Goal: Information Seeking & Learning: Check status

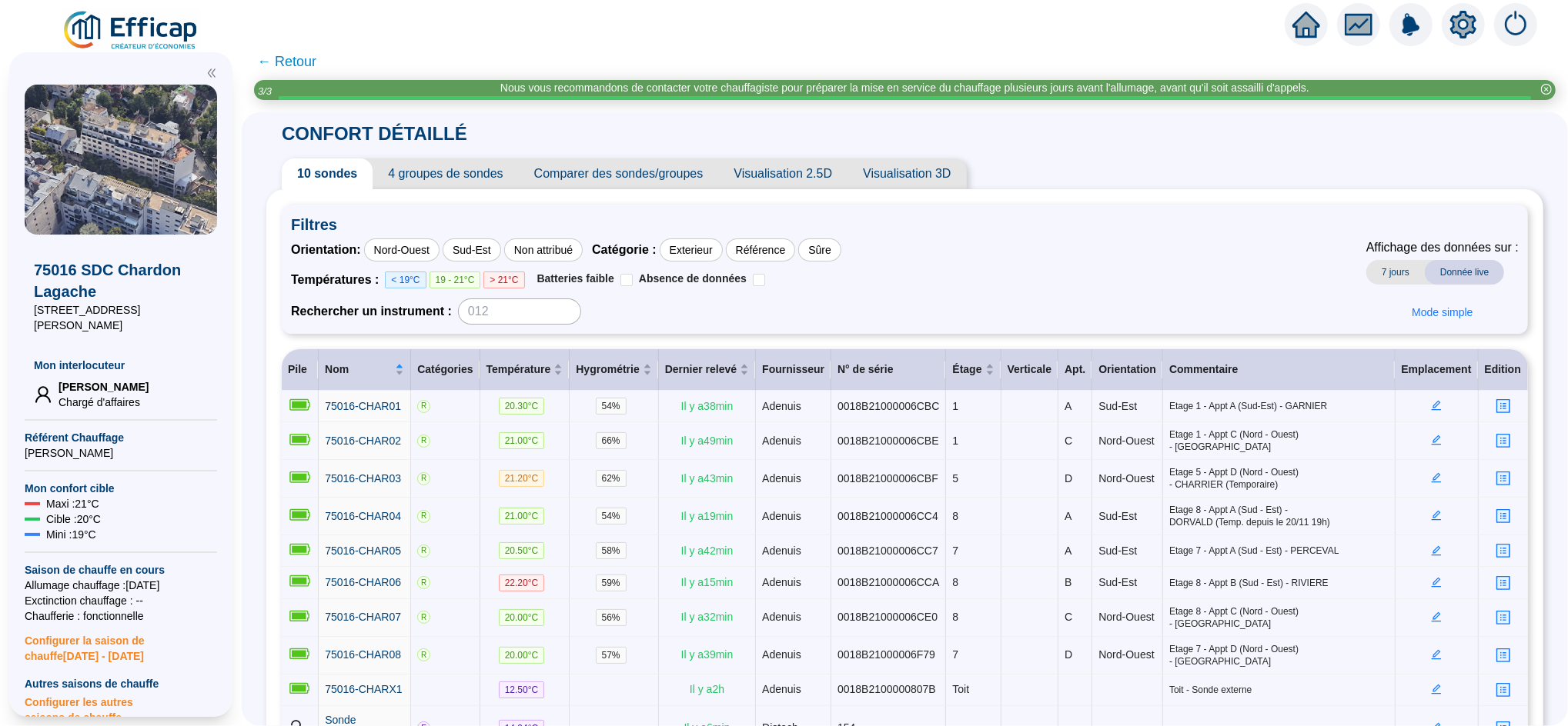
scroll to position [127, 0]
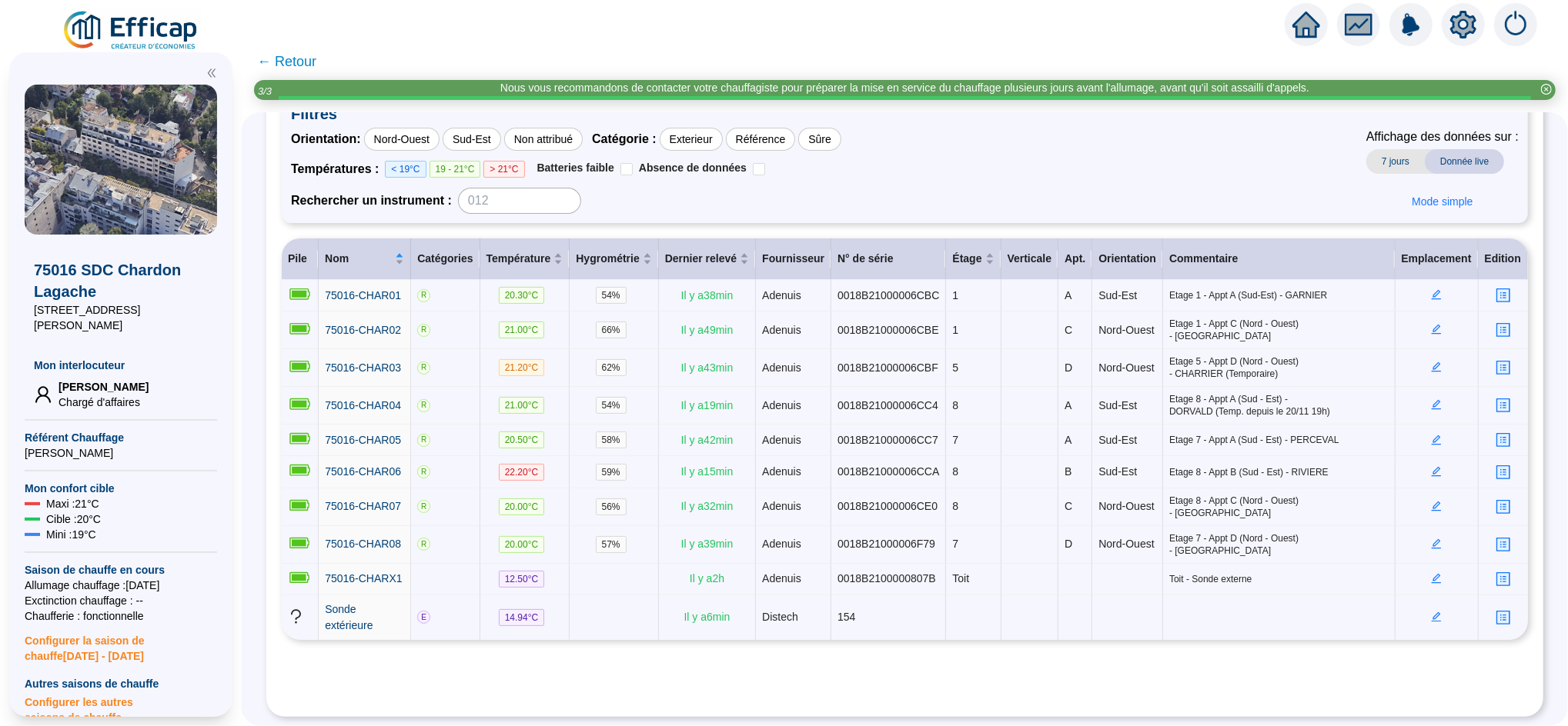
click at [315, 67] on span "← Retour" at bounding box center [286, 62] width 59 height 22
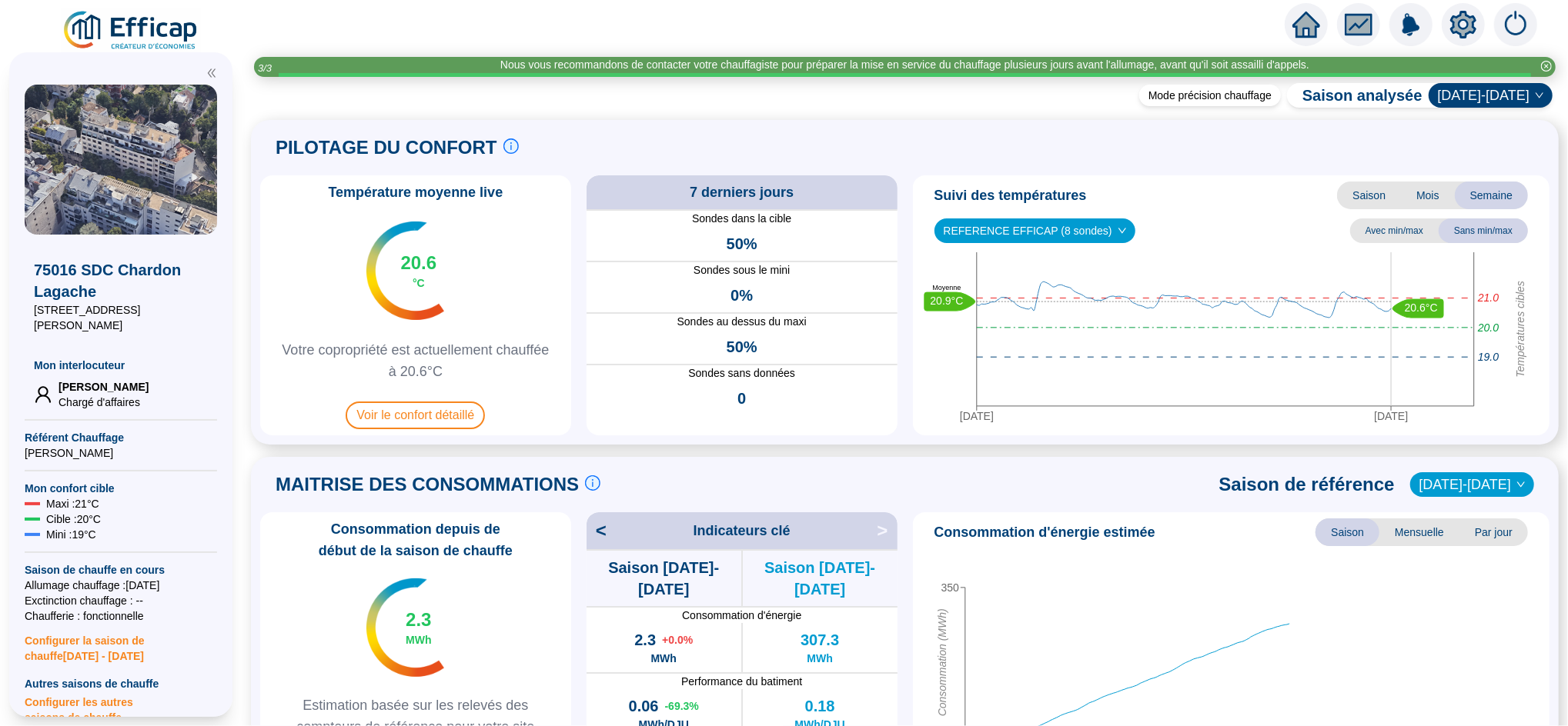
click at [1308, 23] on icon "home" at bounding box center [1305, 25] width 28 height 22
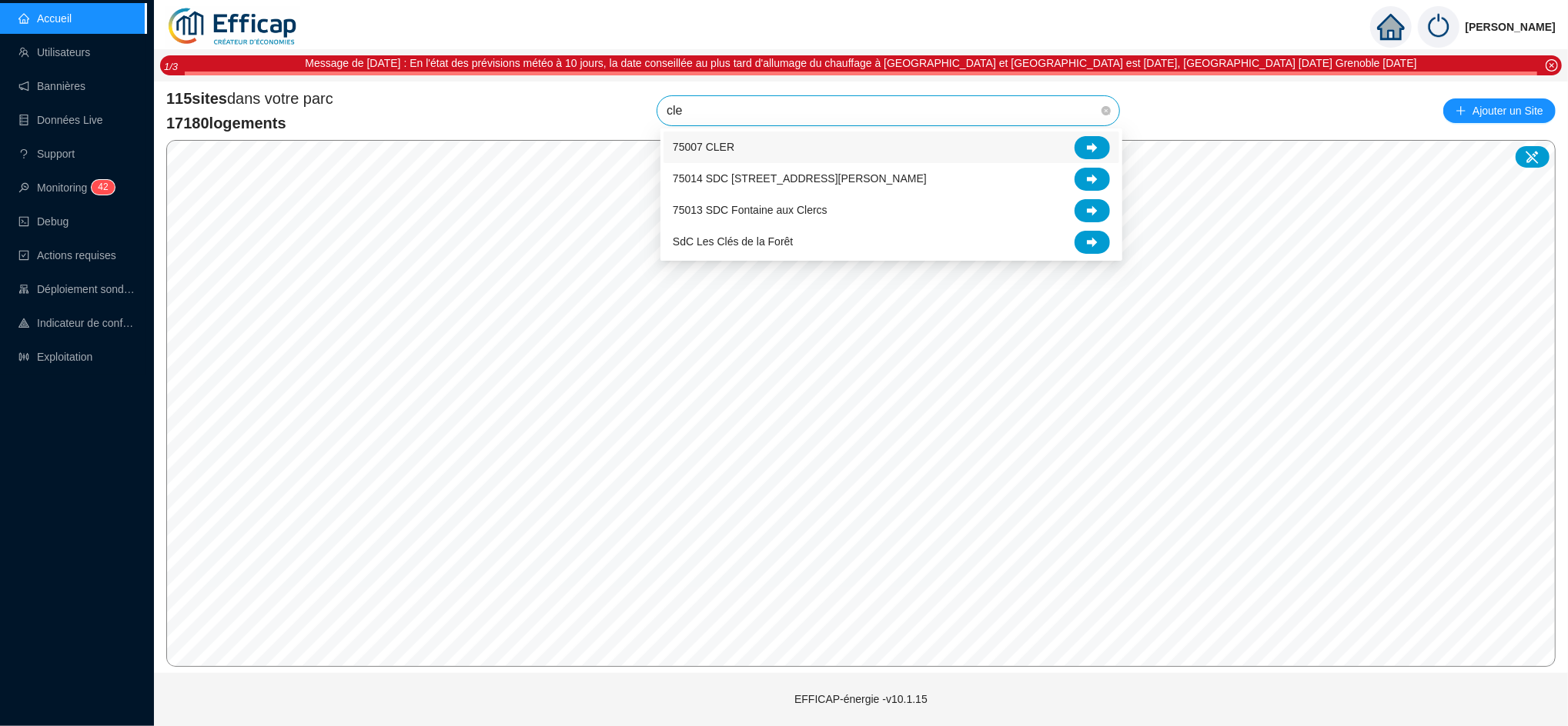
type input "cler"
click at [1093, 145] on icon at bounding box center [1092, 148] width 11 height 10
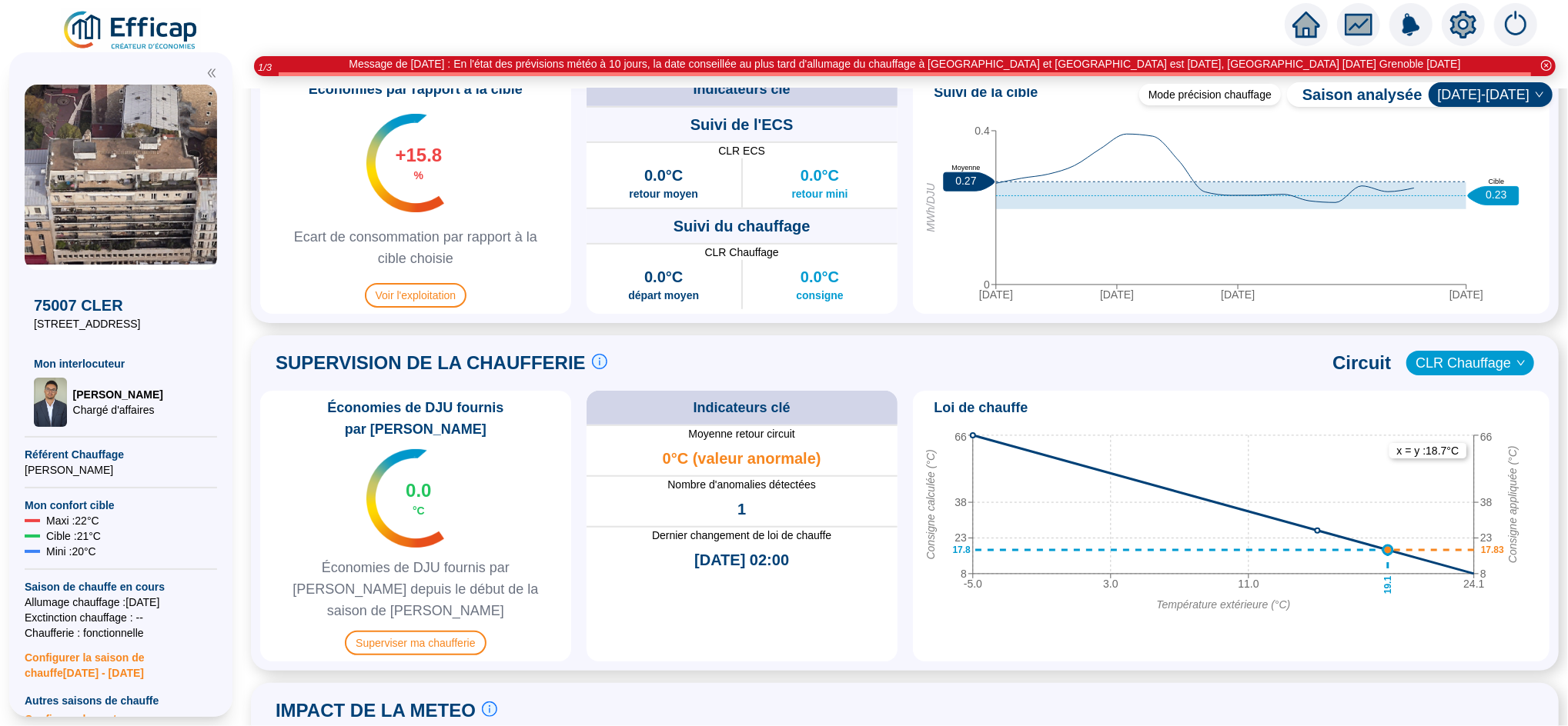
scroll to position [825, 0]
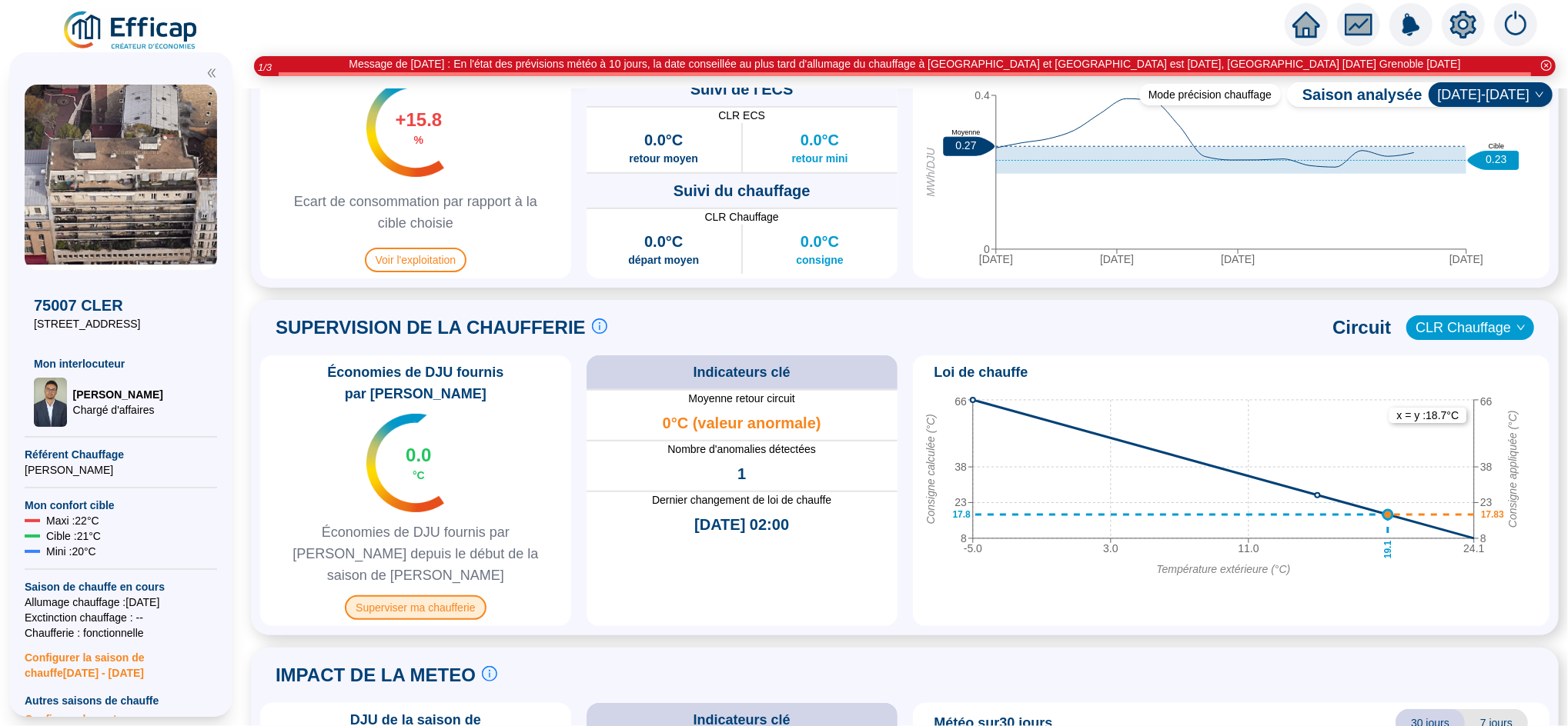
click at [431, 595] on span "Superviser ma chaufferie" at bounding box center [415, 608] width 141 height 25
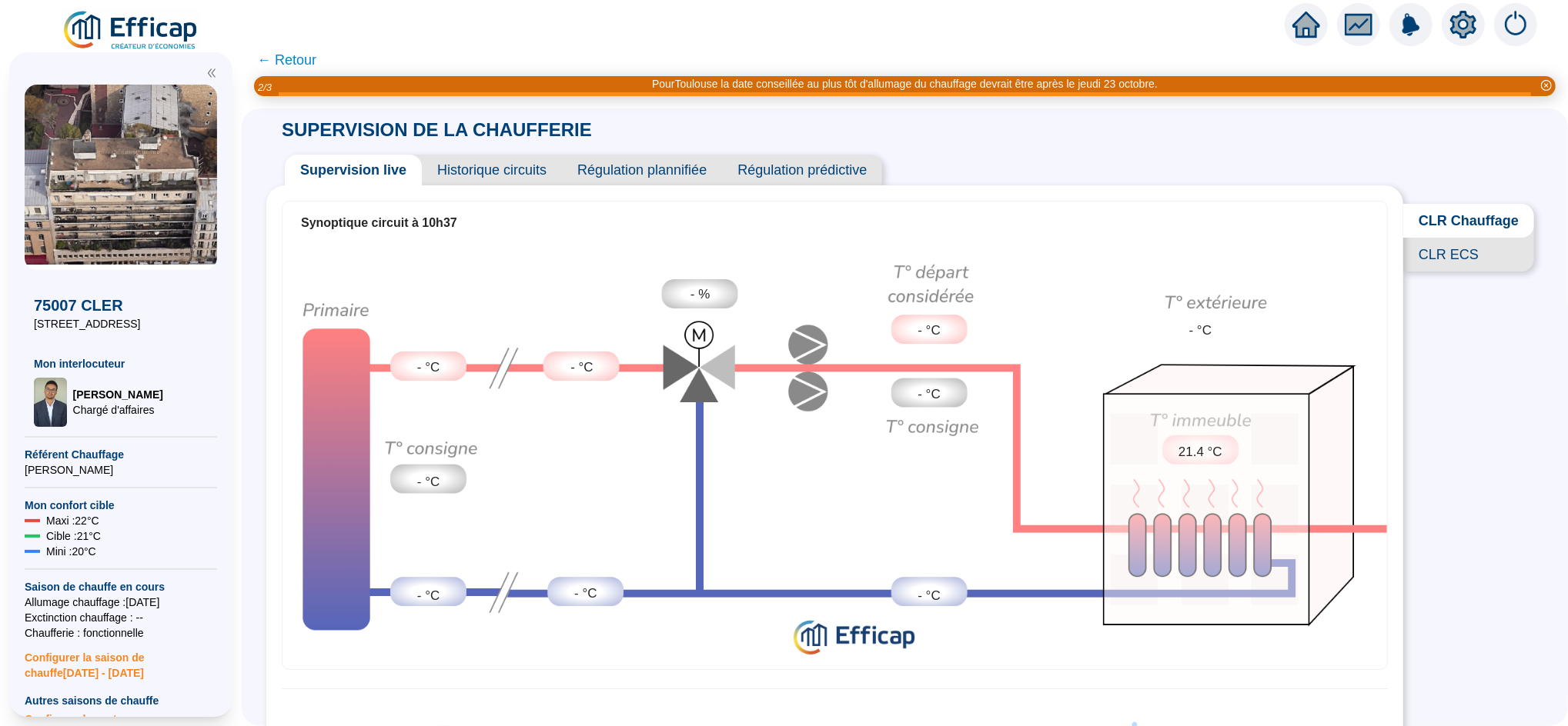
click at [1443, 266] on span "CLR ECS" at bounding box center [1468, 254] width 131 height 34
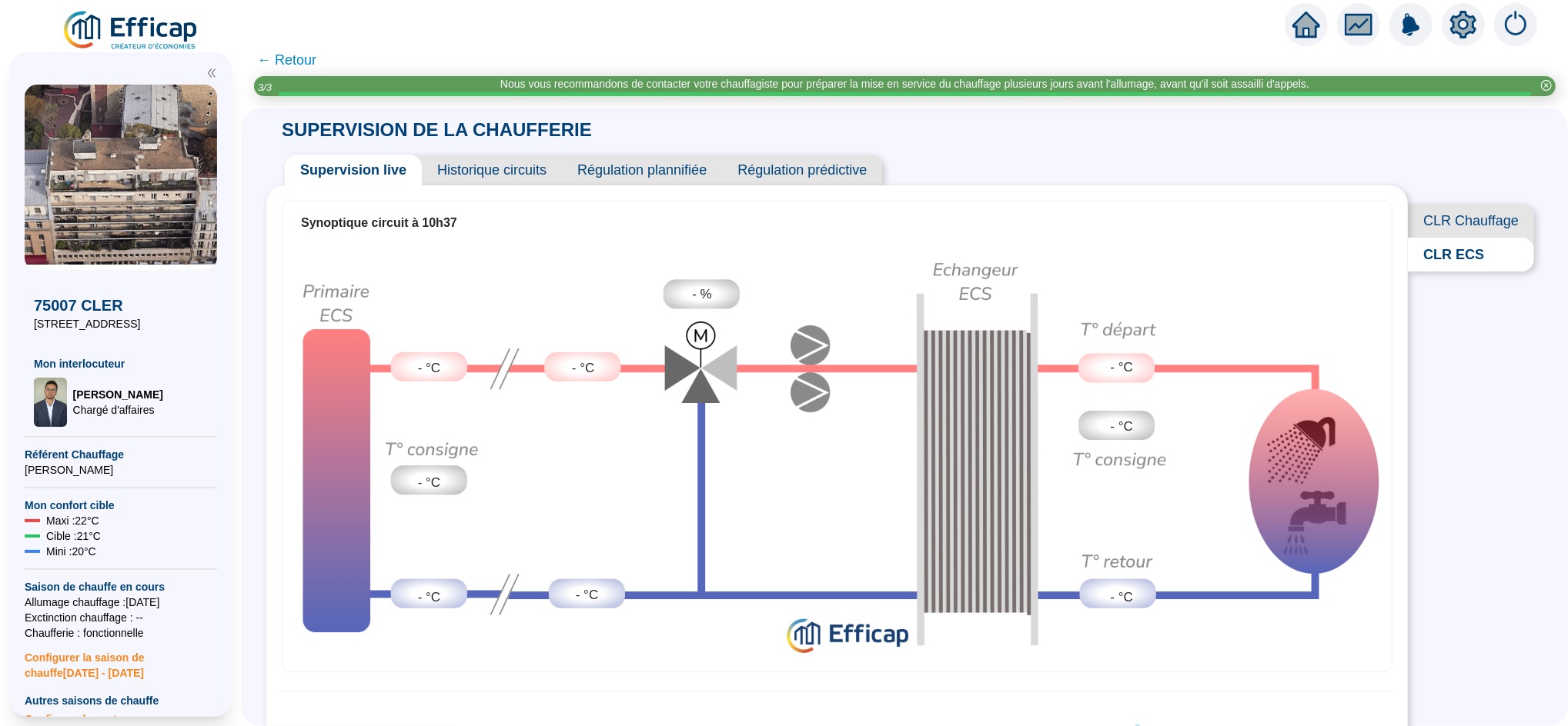
click at [1453, 223] on span "CLR Chauffage" at bounding box center [1470, 221] width 126 height 34
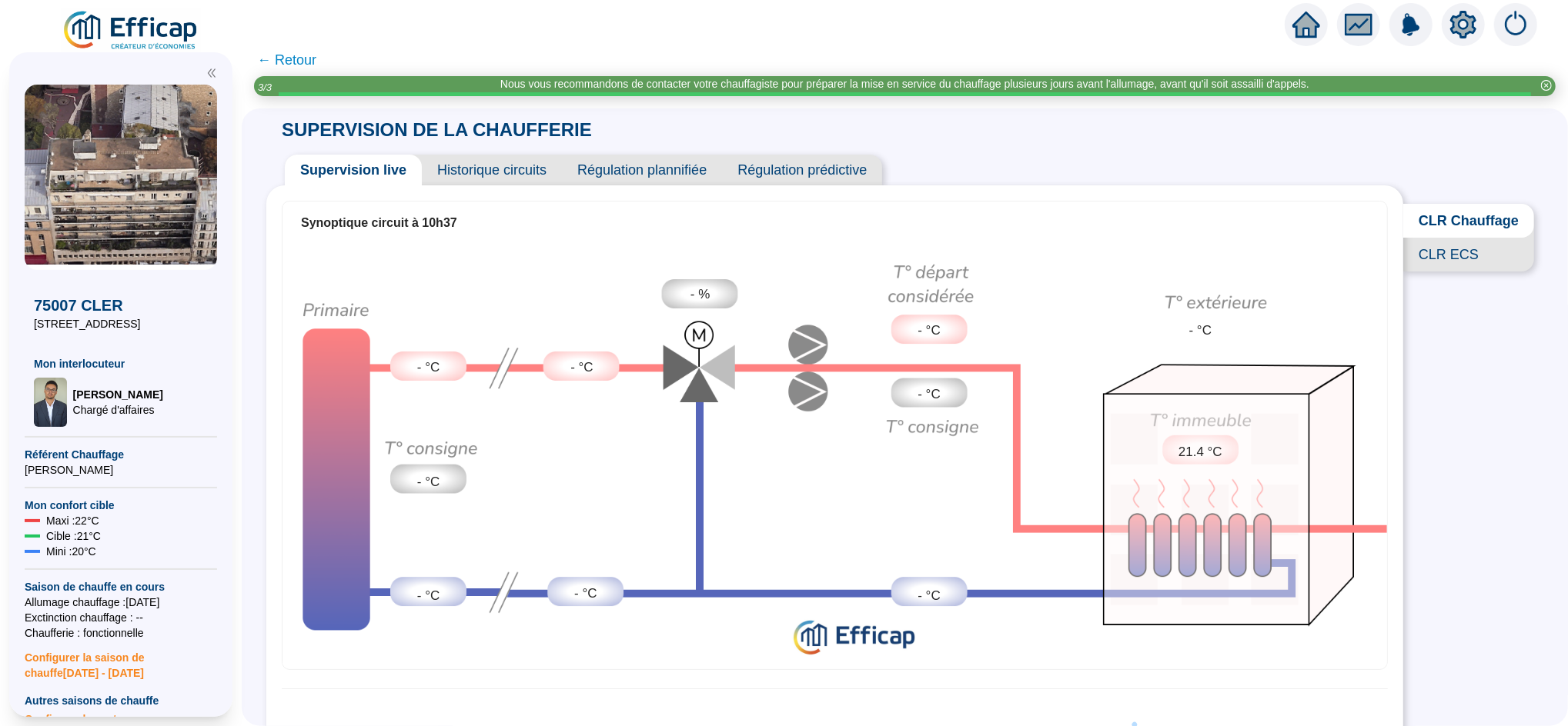
click at [497, 170] on span "Historique circuits" at bounding box center [492, 169] width 140 height 31
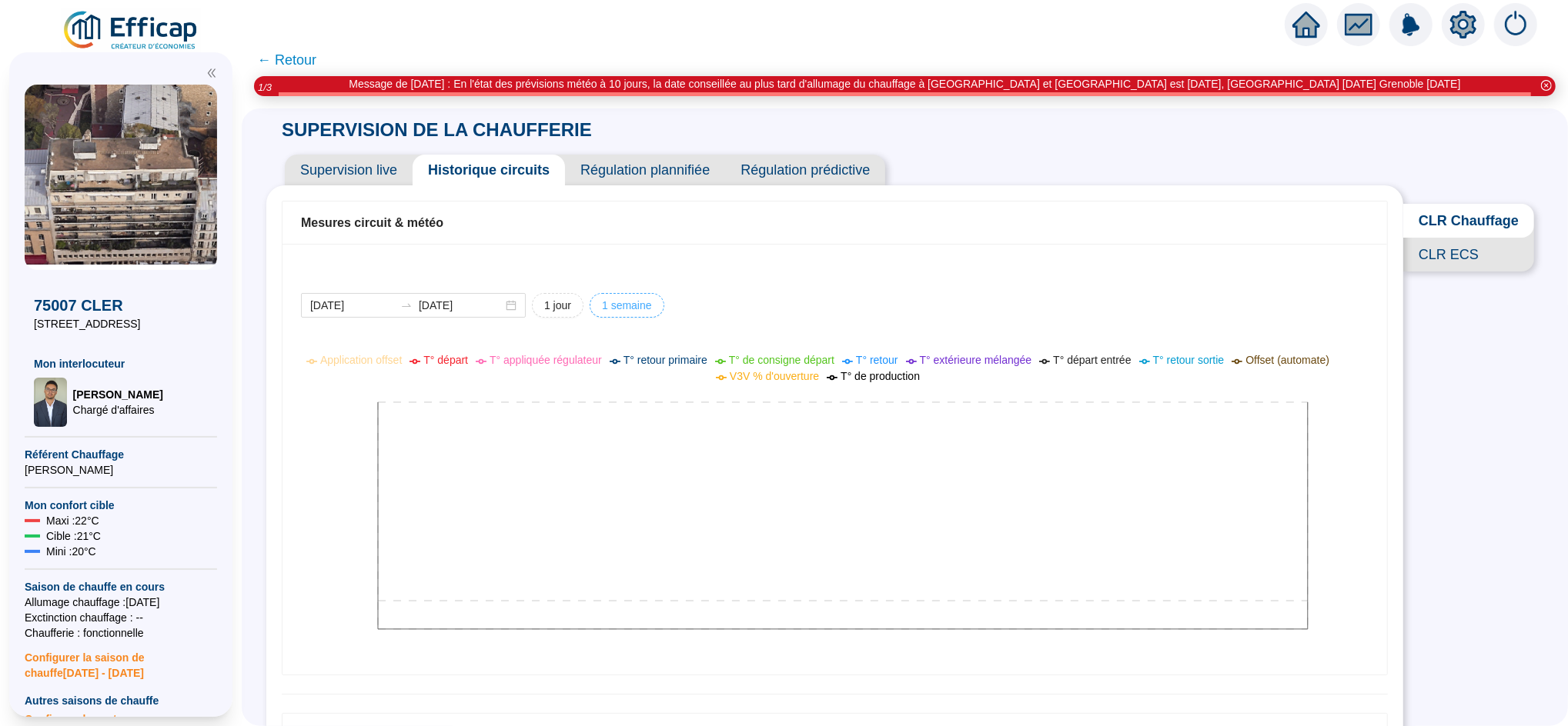
click at [617, 304] on span "1 semaine" at bounding box center [627, 305] width 50 height 16
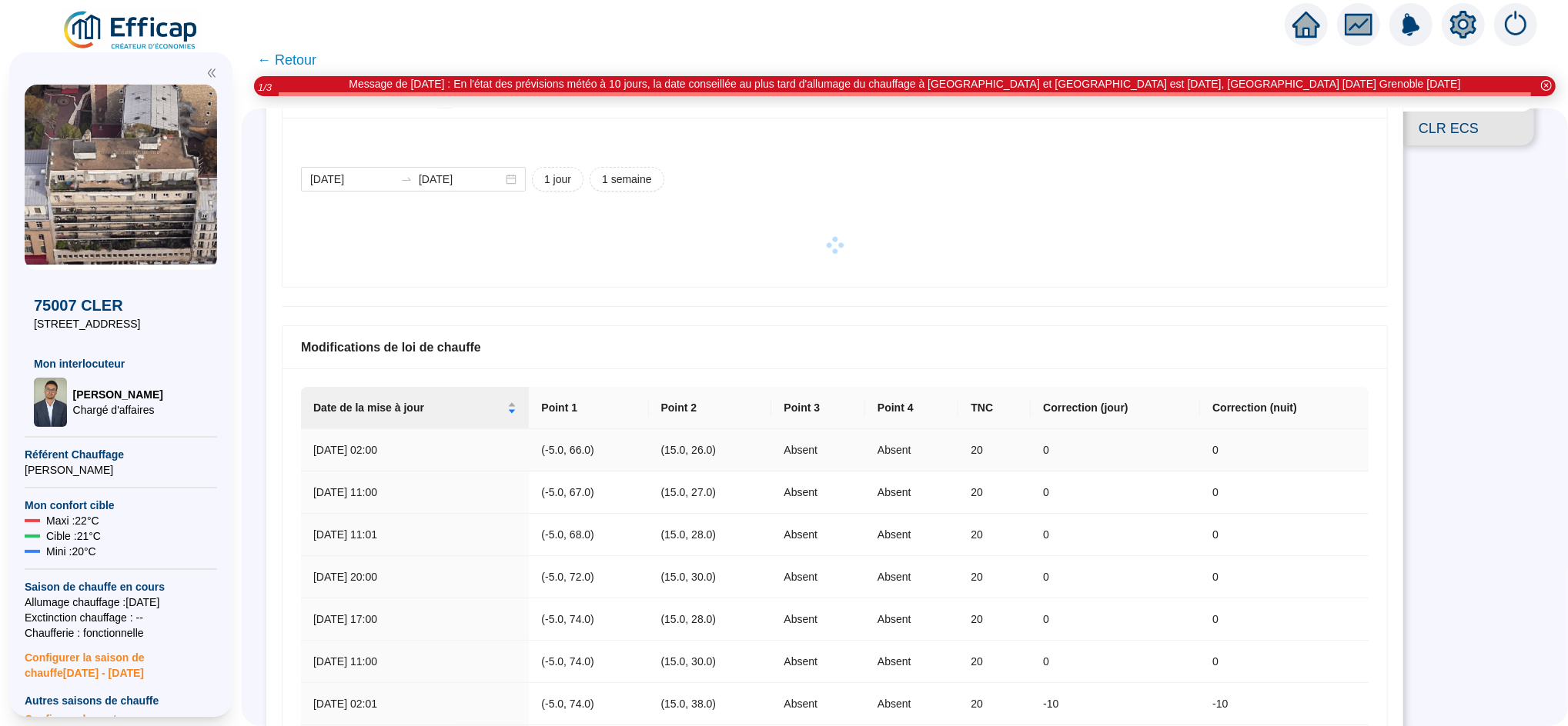
scroll to position [127, 0]
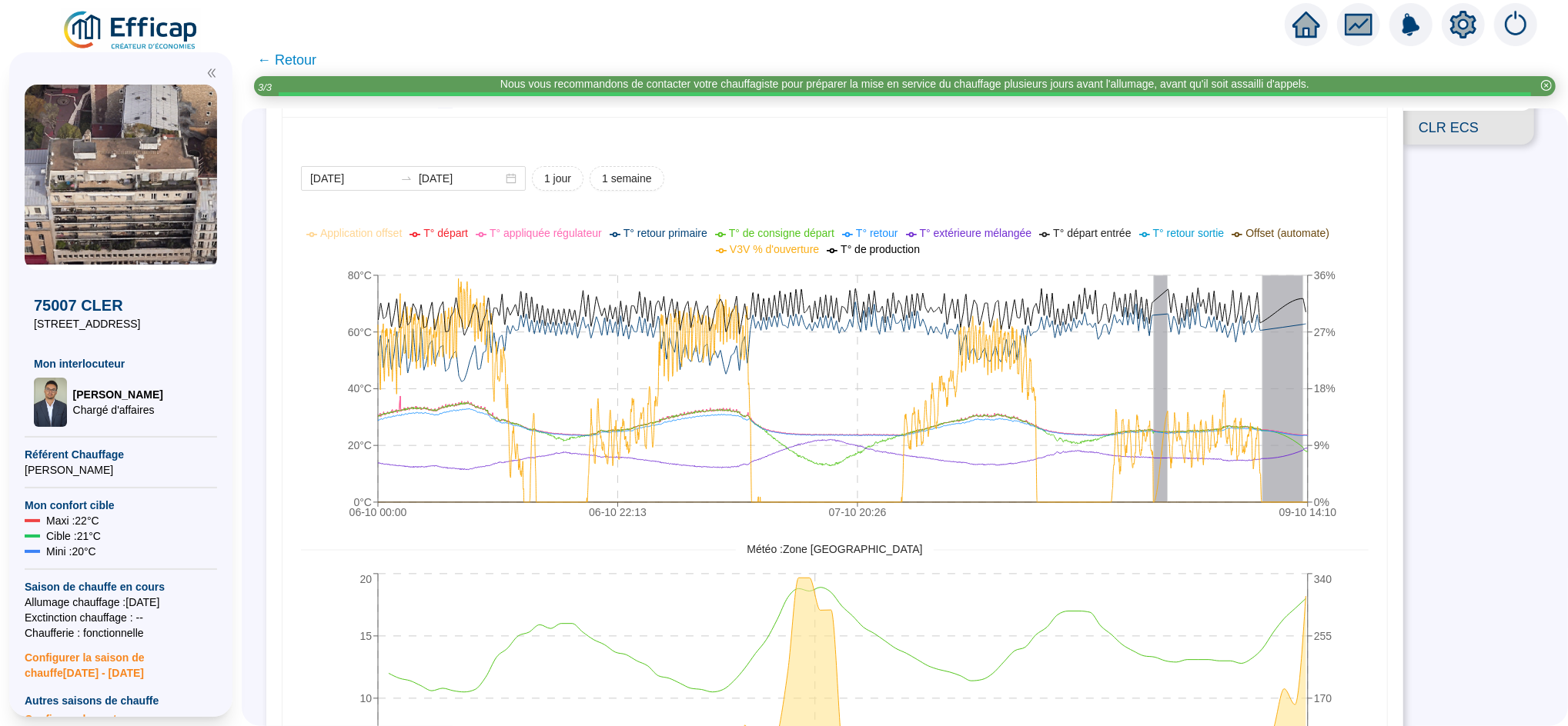
click at [1111, 523] on icon "06-10 00:[PHONE_NUMBER]:[PHONE_NUMBER]:[PHONE_NUMBER]:10 0°C 20°C 40°C 60°C 80°…" at bounding box center [822, 375] width 1042 height 308
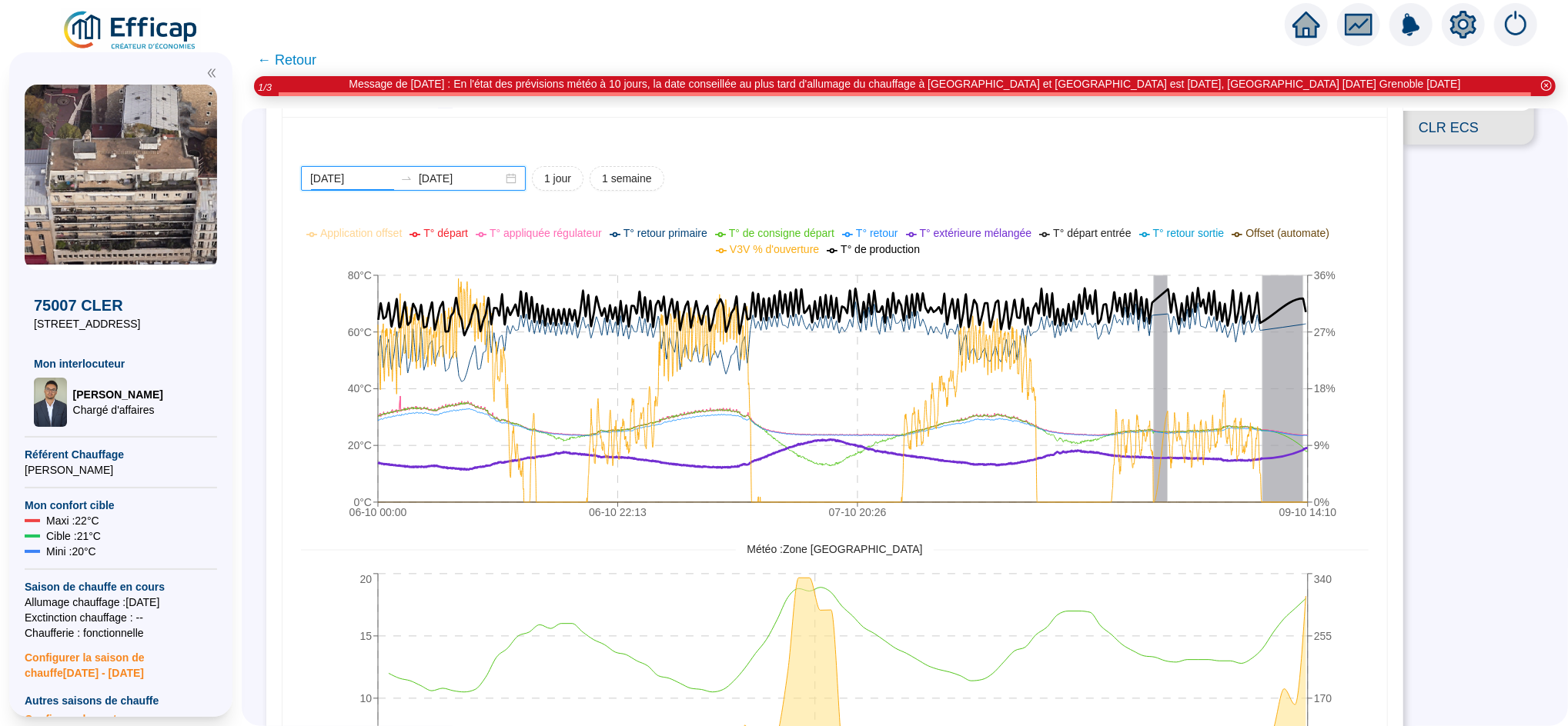
click at [371, 178] on input "[DATE]" at bounding box center [352, 178] width 84 height 16
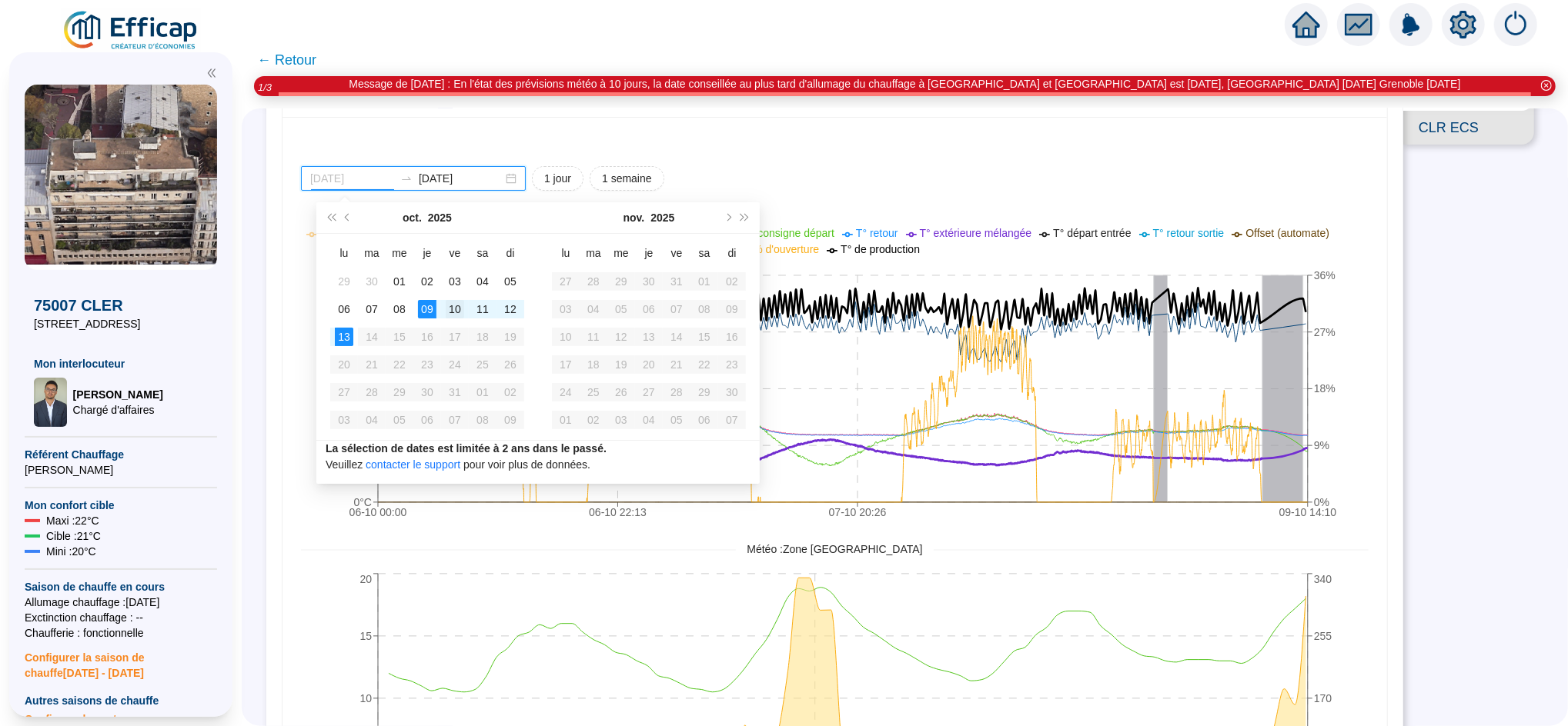
type input "[DATE]"
click at [455, 308] on div "10" at bounding box center [455, 309] width 18 height 18
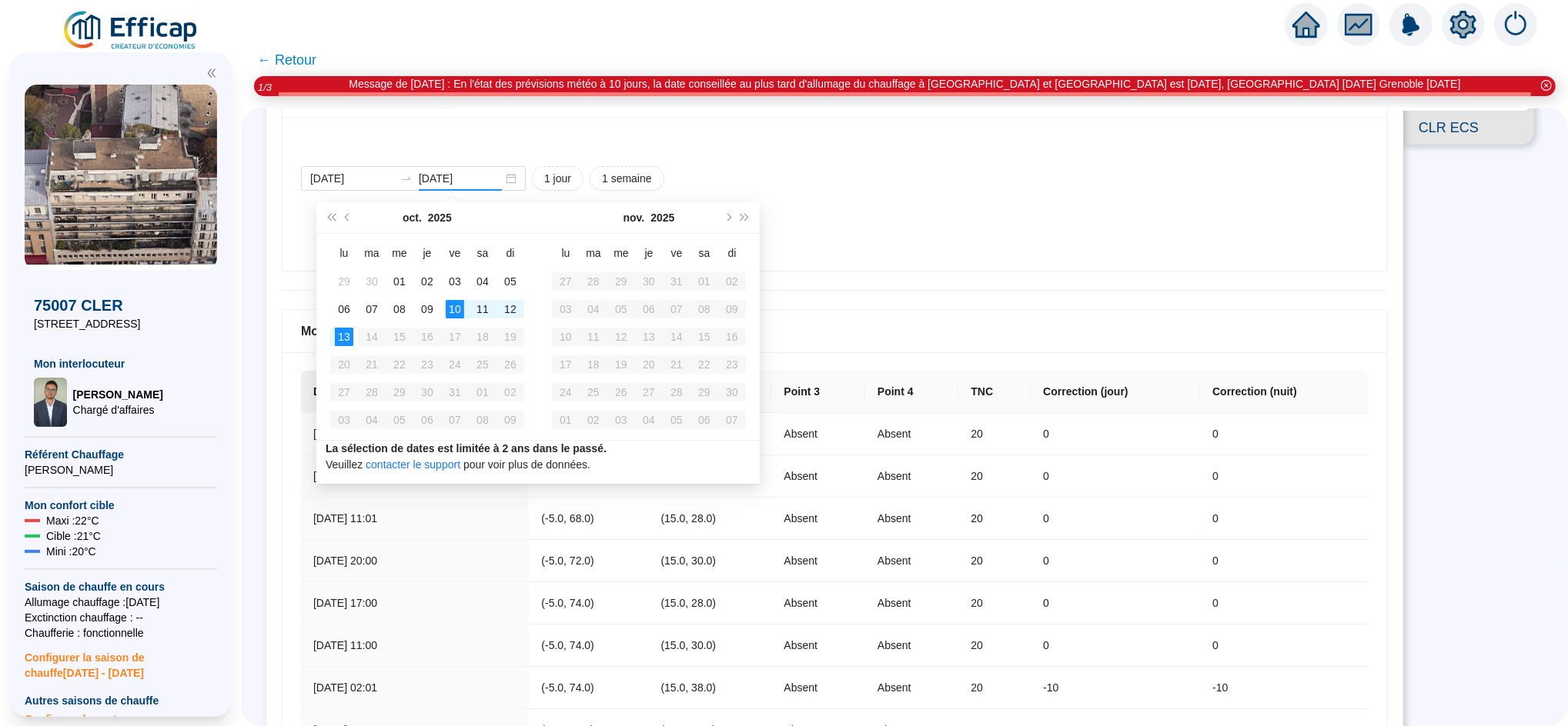
type input "[DATE]"
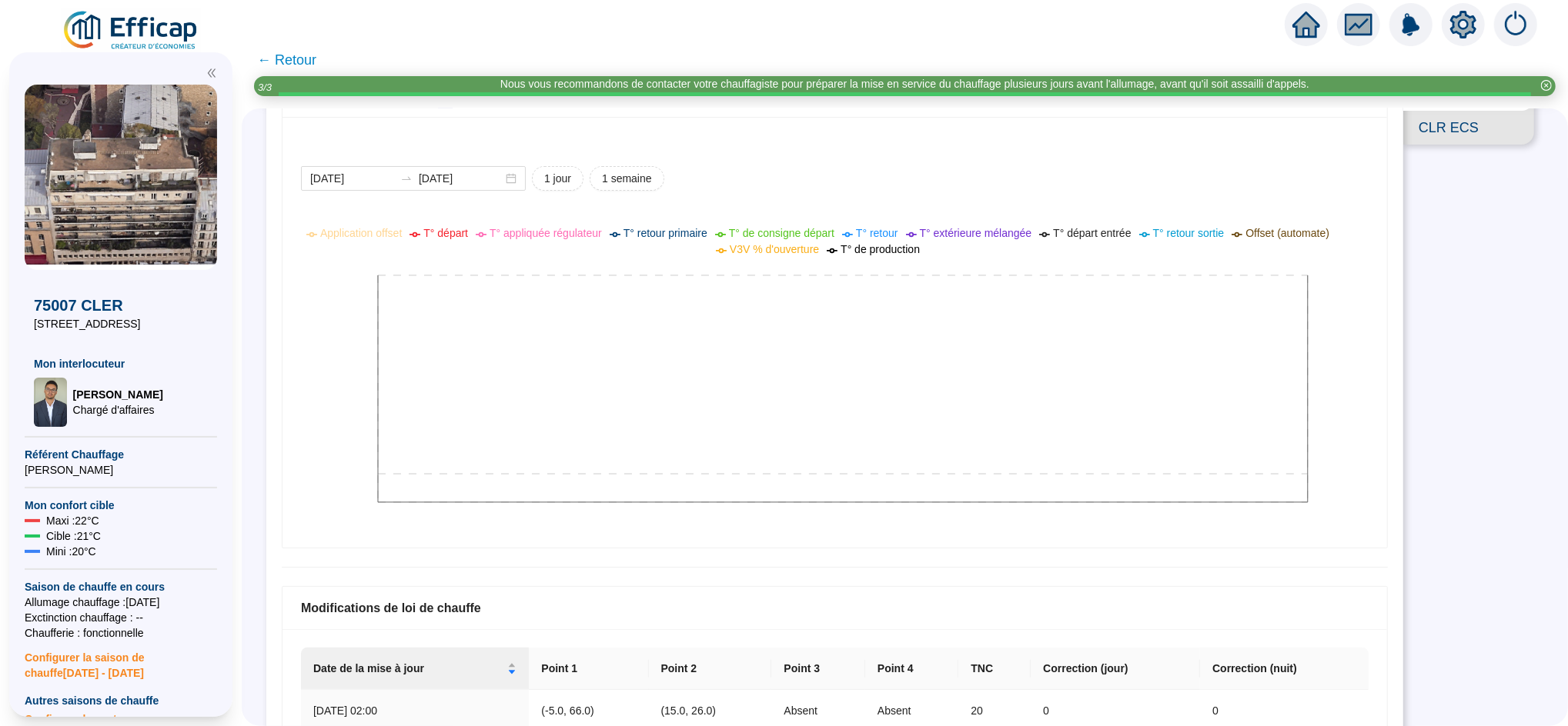
click at [300, 68] on span "← Retour" at bounding box center [286, 60] width 59 height 22
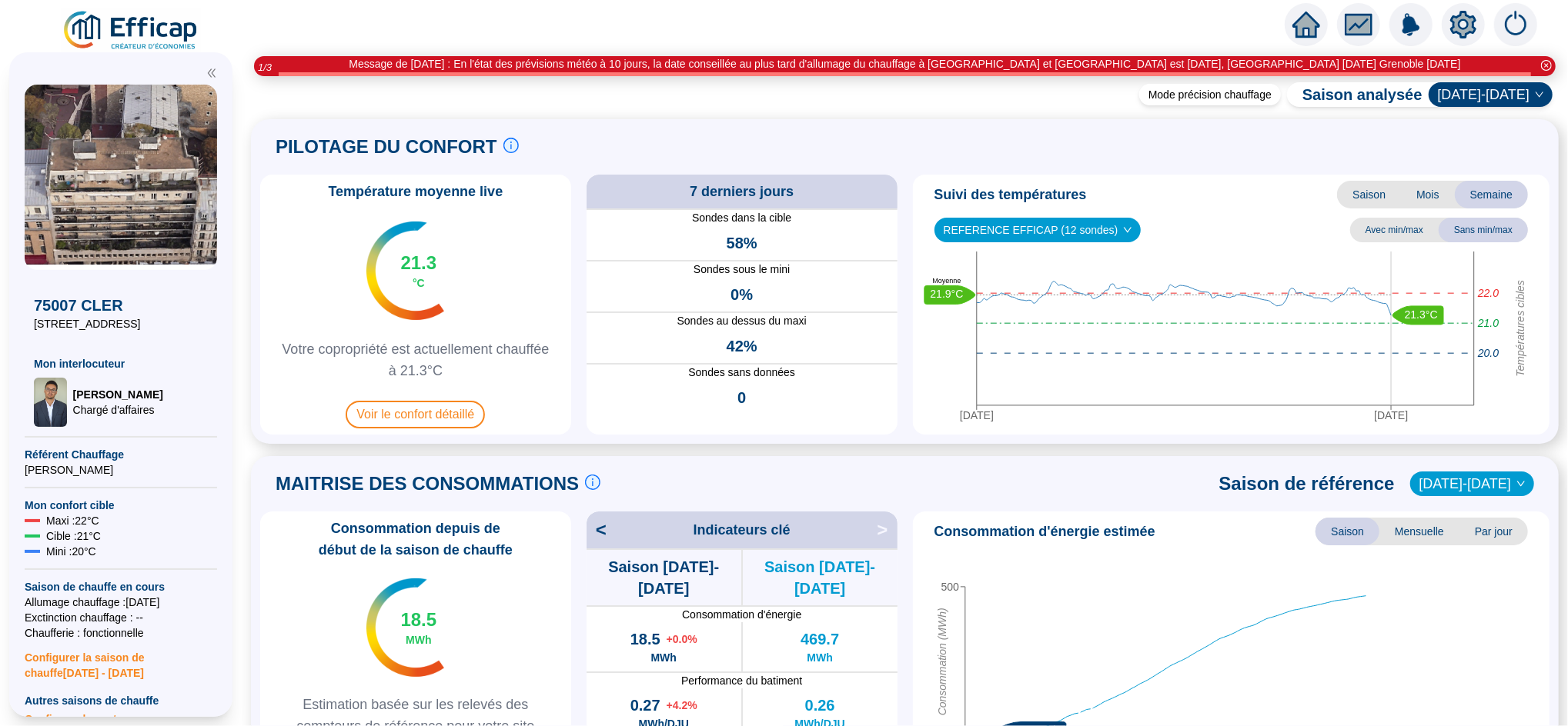
click at [1309, 13] on icon "home" at bounding box center [1305, 24] width 28 height 28
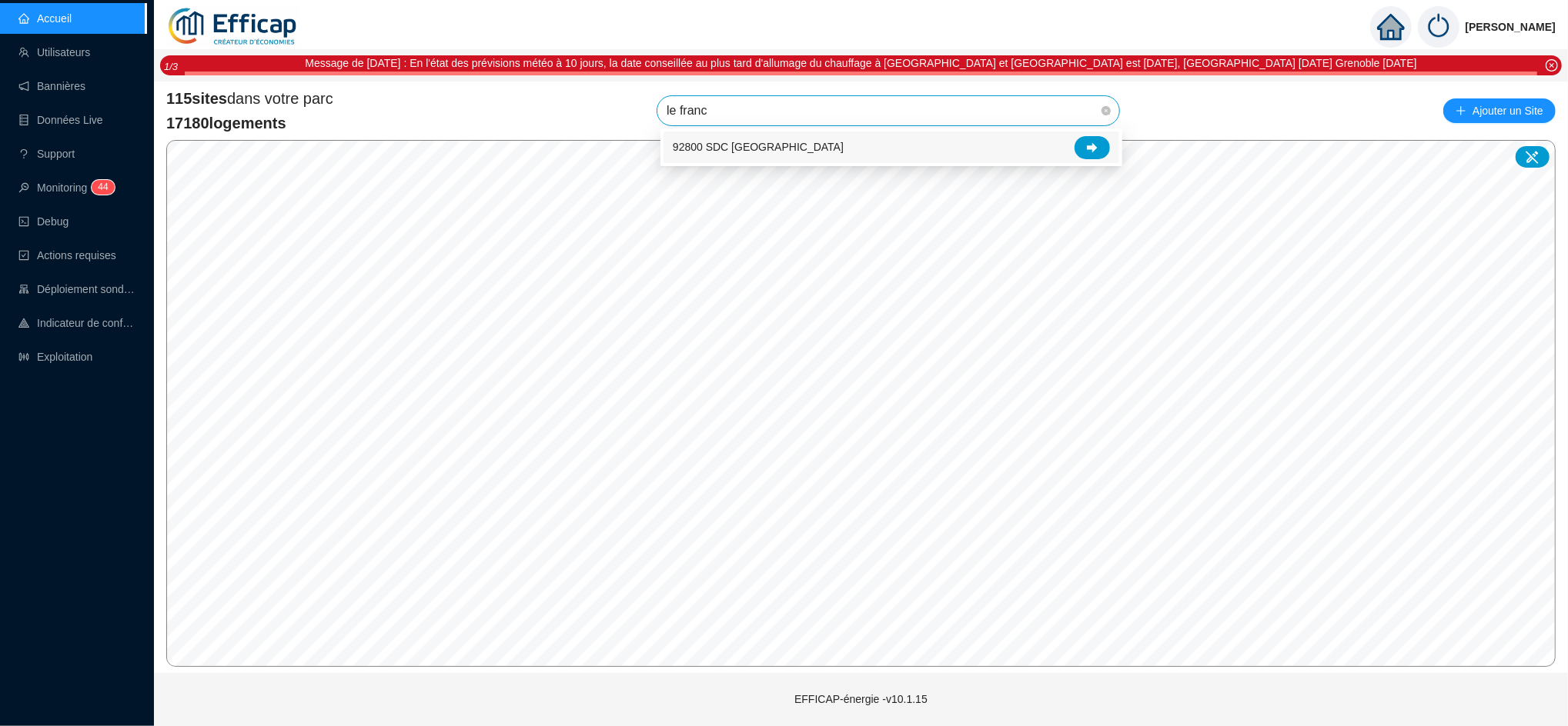
type input "le france"
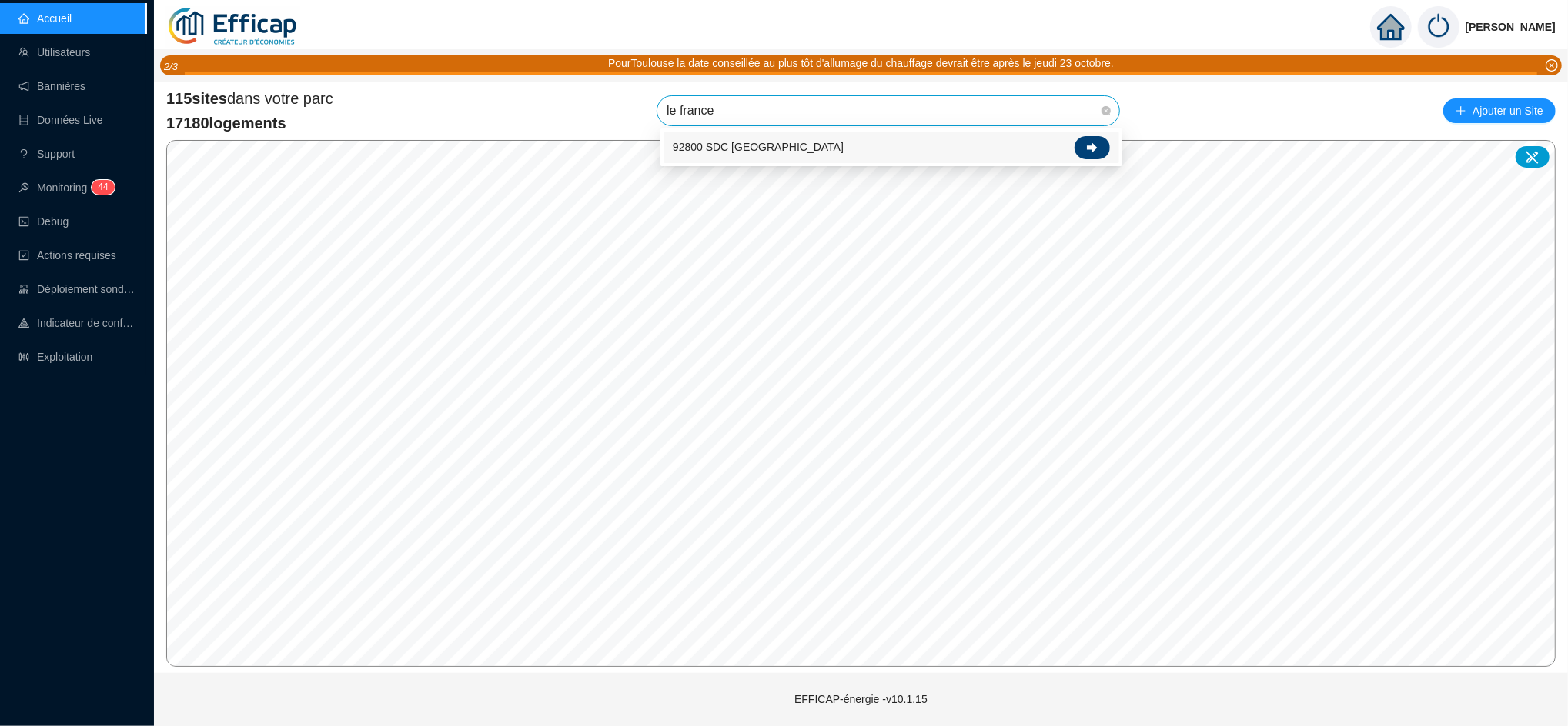
click at [1100, 144] on div at bounding box center [1092, 148] width 35 height 23
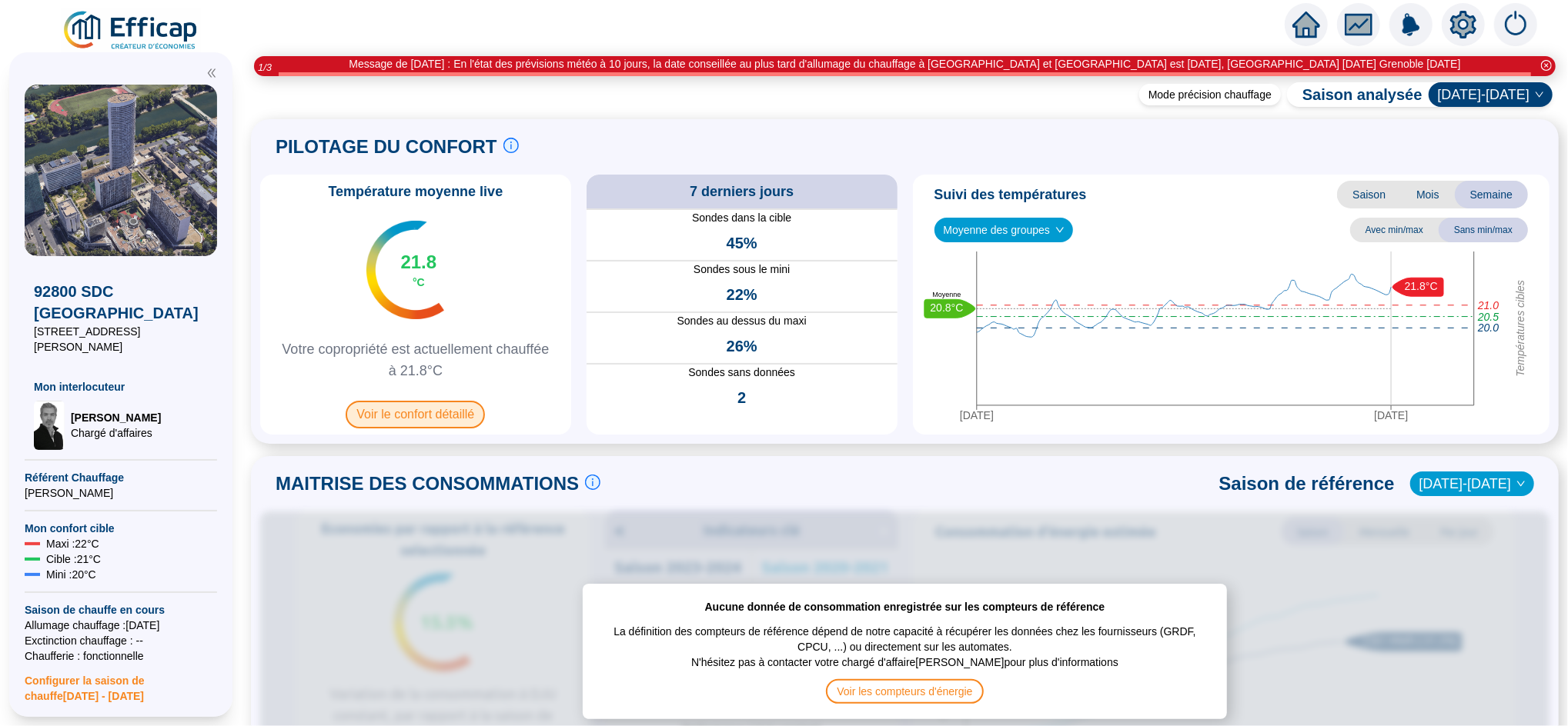
click at [440, 418] on span "Voir le confort détaillé" at bounding box center [415, 414] width 139 height 28
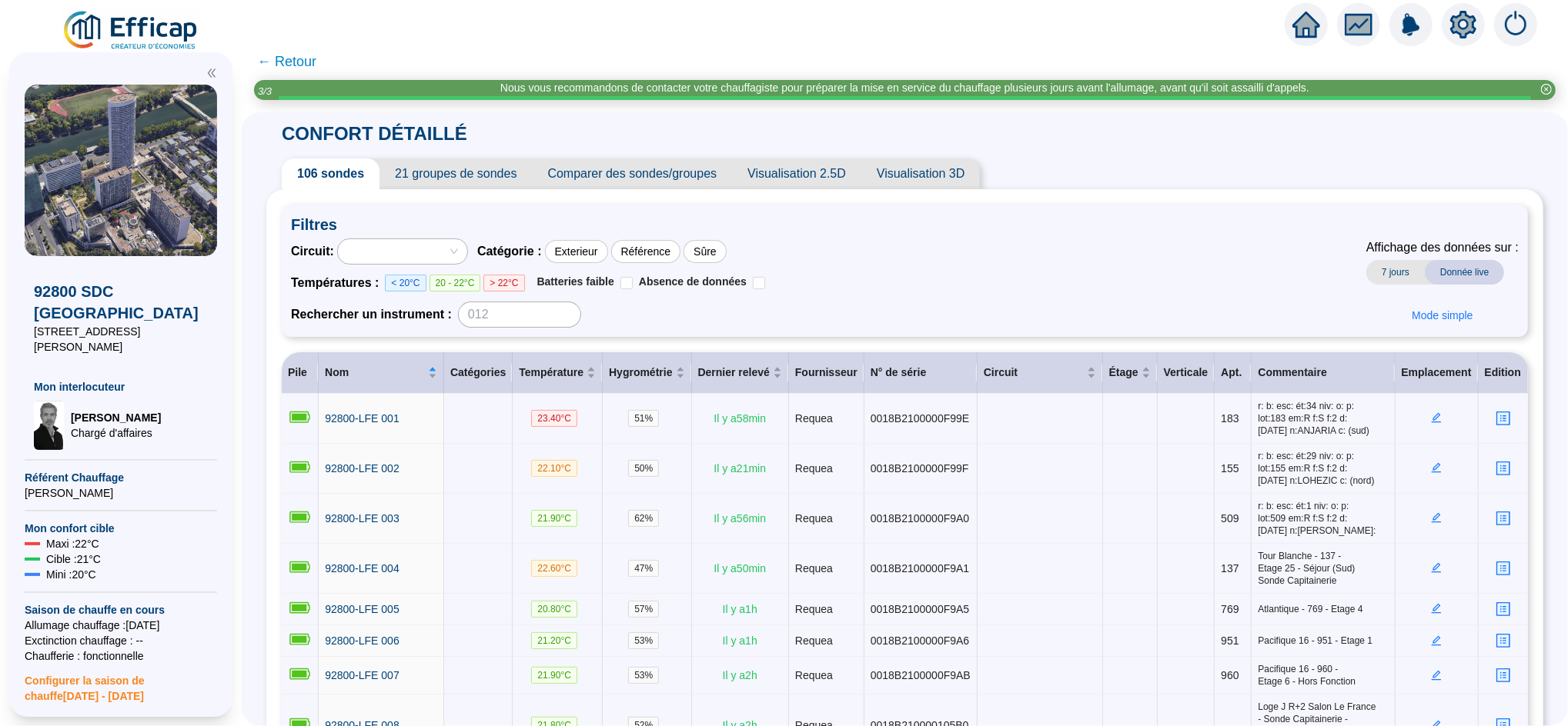
click at [503, 174] on span "21 groupes de sondes" at bounding box center [455, 173] width 153 height 31
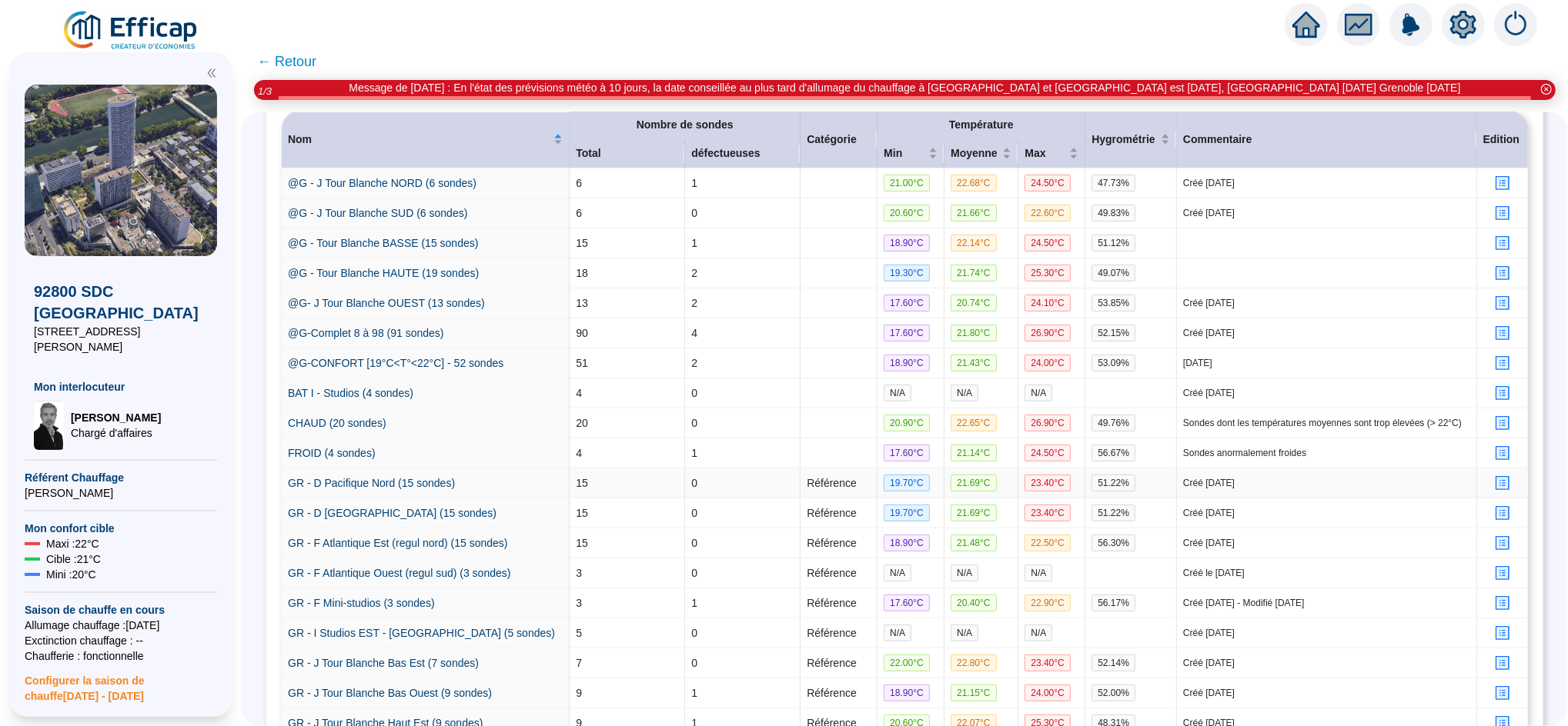
scroll to position [439, 0]
